Goal: Task Accomplishment & Management: Manage account settings

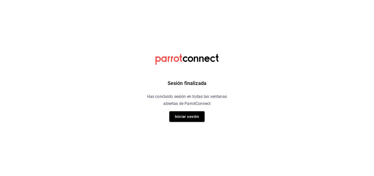
click at [197, 116] on button "Iniciar sesión" at bounding box center [186, 116] width 35 height 11
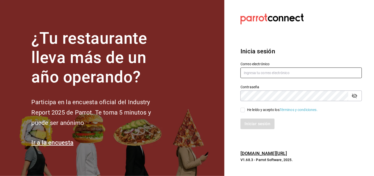
click at [284, 72] on input "text" at bounding box center [302, 72] width 122 height 11
type input "[EMAIL_ADDRESS][DOMAIN_NAME]"
click at [245, 110] on input "He leído y acepto los Términos y condiciones." at bounding box center [243, 110] width 5 height 5
checkbox input "true"
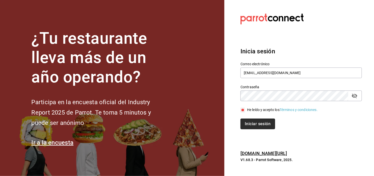
click at [252, 122] on button "Iniciar sesión" at bounding box center [258, 123] width 34 height 11
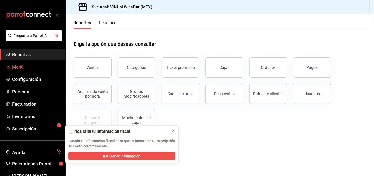
click at [30, 67] on span "Menú" at bounding box center [36, 66] width 49 height 7
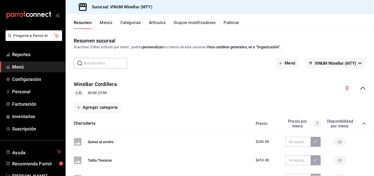
click at [159, 21] on button "Artículos" at bounding box center [157, 24] width 17 height 9
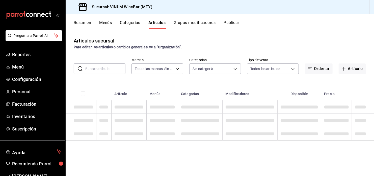
type input "ca8f1d25-6a21-40a6-b6ec-24c4b669c59a"
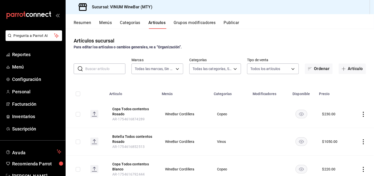
type input "52db0966-aed8-4277-8cb6-402e310174d1,e70bd9e4-23ac-4207-ab30-360fd1df7980,52098…"
click at [107, 67] on input "text" at bounding box center [105, 69] width 40 height 10
type input "Baglio"
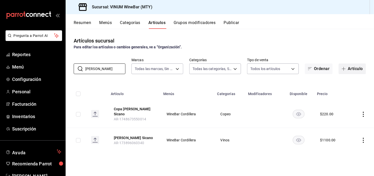
click at [356, 69] on button "Artículo" at bounding box center [352, 68] width 27 height 11
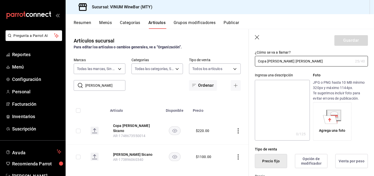
scroll to position [101, 0]
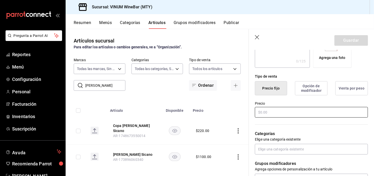
type input "Copa Baglio Sicano Rosado"
click at [269, 113] on input "text" at bounding box center [311, 112] width 113 height 11
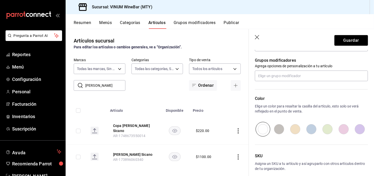
scroll to position [194, 0]
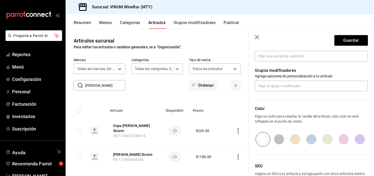
type input "$200.00"
click at [342, 141] on input "radio" at bounding box center [344, 139] width 16 height 15
radio input "true"
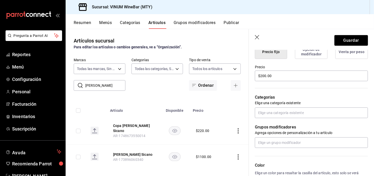
scroll to position [168, 0]
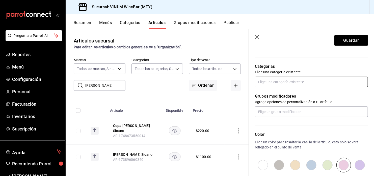
click at [295, 81] on input "text" at bounding box center [311, 82] width 113 height 11
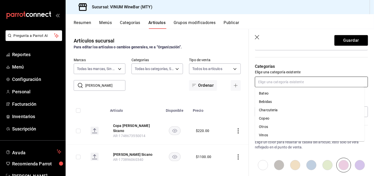
click at [274, 119] on li "Copeo" at bounding box center [310, 118] width 110 height 8
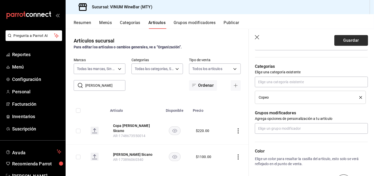
click at [343, 39] on button "Guardar" at bounding box center [352, 40] width 34 height 11
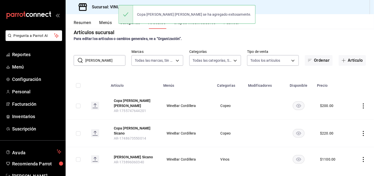
scroll to position [13, 0]
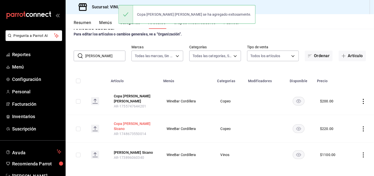
click at [141, 126] on button "Copa Baglio Sicano" at bounding box center [134, 126] width 40 height 10
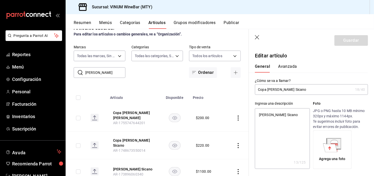
type input "Copa Baglio Sicano"
type textarea "x"
type input "Copa Baglio Sicano T"
type textarea "x"
type input "Copa Baglio Sicano Ti"
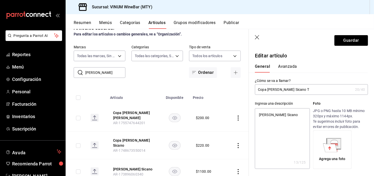
type textarea "x"
type input "Copa Baglio Sicano Tin"
type textarea "x"
type input "Copa Baglio Sicano Tint"
type textarea "x"
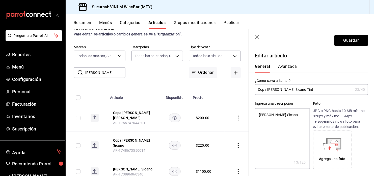
type input "Copa Baglio Sicano Tinto"
type textarea "x"
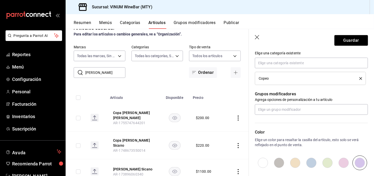
scroll to position [202, 0]
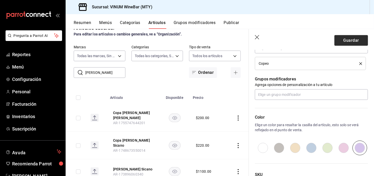
type input "Copa Baglio Sicano Tinto"
click at [337, 40] on button "Guardar" at bounding box center [352, 40] width 34 height 11
type textarea "x"
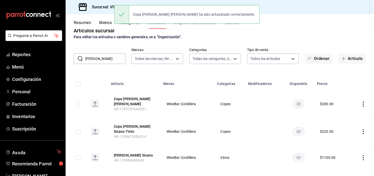
scroll to position [16, 0]
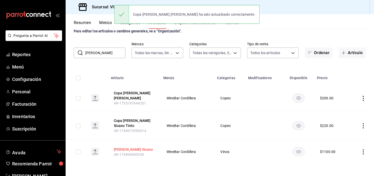
click at [141, 149] on button "Botella Baglio Sicano" at bounding box center [134, 149] width 40 height 5
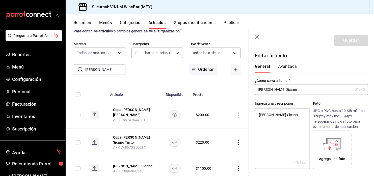
type input "Botella Baglio Sicano"
type textarea "x"
type input "Botella Baglio Sicano T"
type textarea "x"
type input "Botella Baglio Sicano Ti"
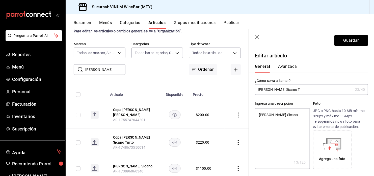
type textarea "x"
type input "Botella Baglio Sicano Tin"
type textarea "x"
type input "Botella Baglio Sicano Tint"
type textarea "x"
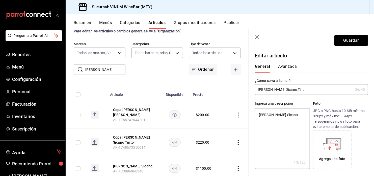
type input "Botella Baglio Sicano Tinto"
type textarea "x"
type input "Botella Baglio Sicano Tinto"
click at [351, 39] on button "Guardar" at bounding box center [352, 40] width 34 height 11
type textarea "x"
